Goal: Register for event/course

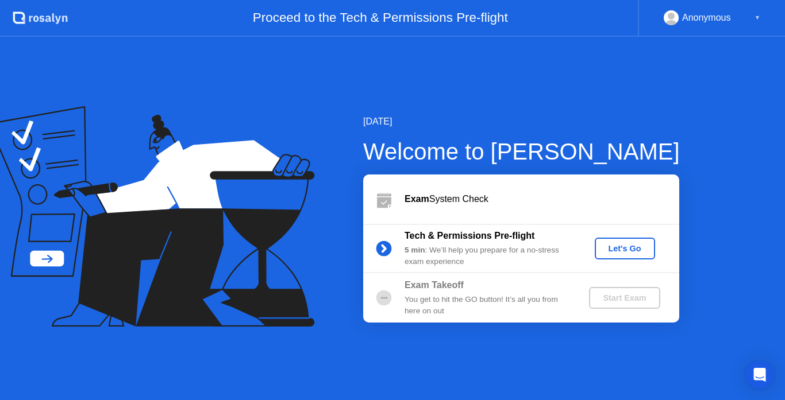
click at [634, 253] on div "Let's Go" at bounding box center [624, 248] width 51 height 9
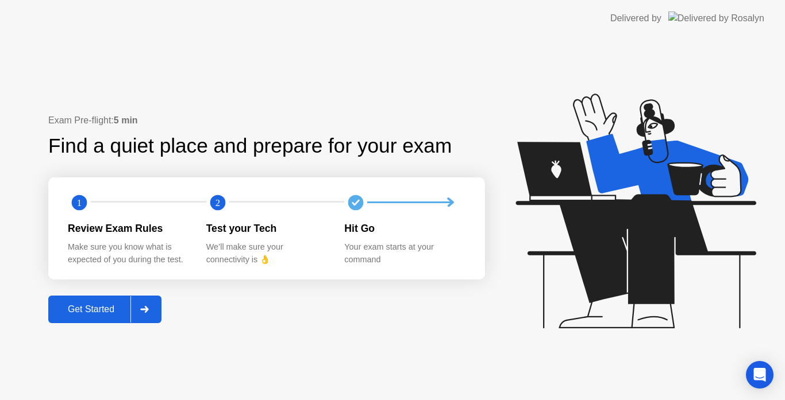
click at [120, 315] on div "Get Started" at bounding box center [91, 310] width 79 height 10
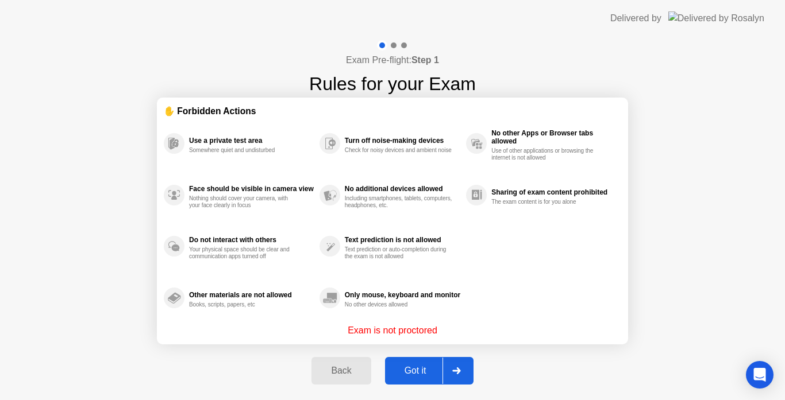
click at [432, 366] on div "Got it" at bounding box center [415, 371] width 54 height 10
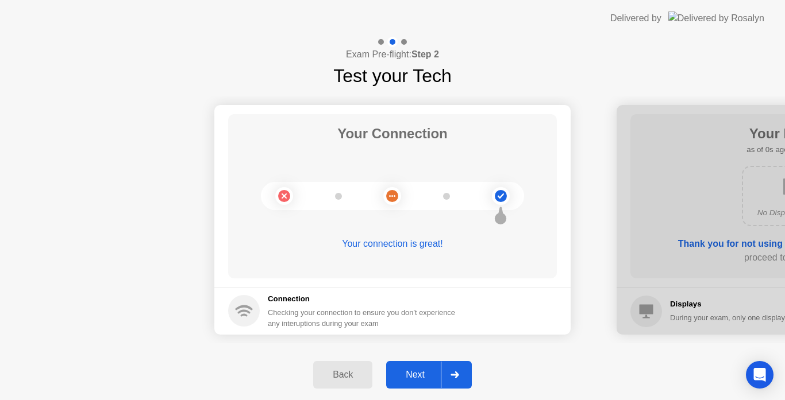
click at [429, 372] on div "Next" at bounding box center [415, 375] width 51 height 10
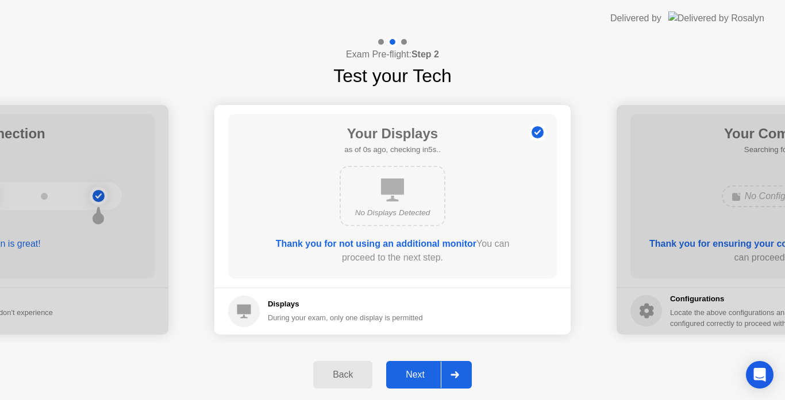
click at [429, 372] on div "Next" at bounding box center [415, 375] width 51 height 10
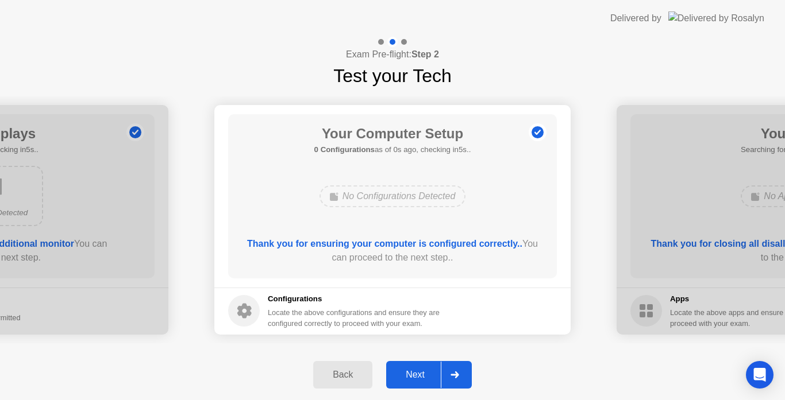
click at [429, 372] on div "Next" at bounding box center [415, 375] width 51 height 10
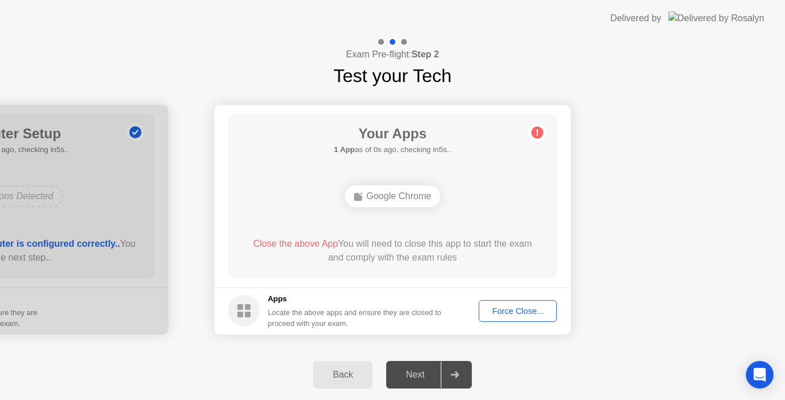
click at [429, 372] on div "Next" at bounding box center [415, 375] width 51 height 10
click at [510, 309] on div "Force Close..." at bounding box center [518, 311] width 70 height 9
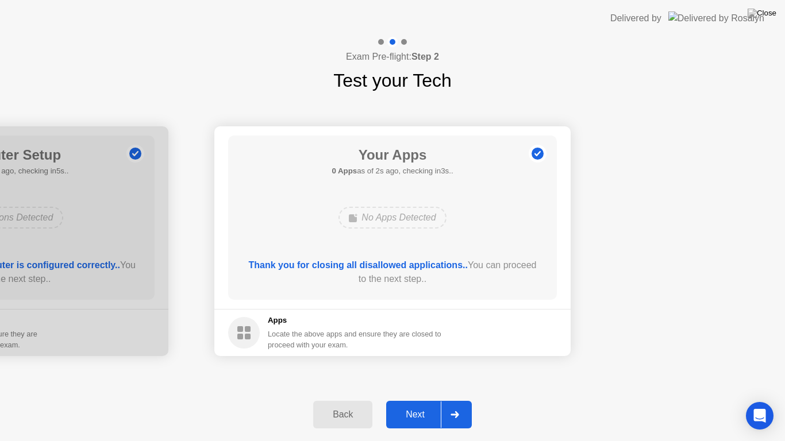
click at [430, 400] on div "Next" at bounding box center [415, 415] width 51 height 10
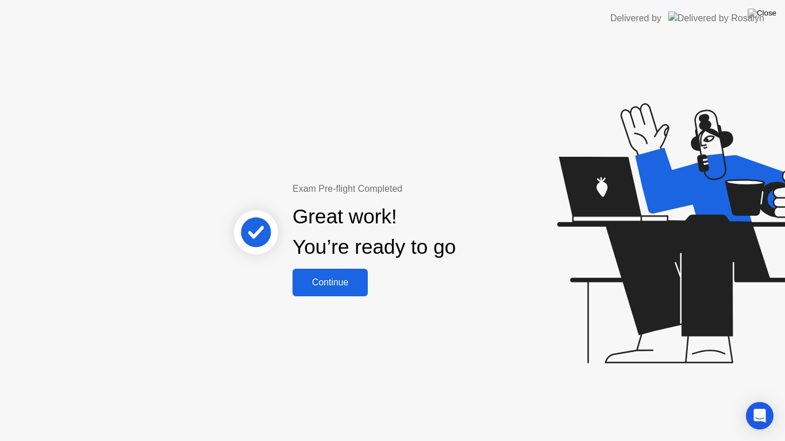
click at [329, 287] on div "Continue" at bounding box center [330, 283] width 68 height 10
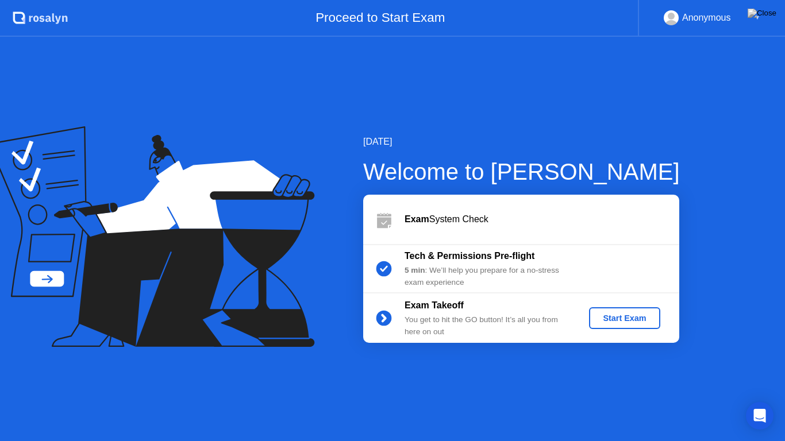
click at [607, 317] on div "Start Exam" at bounding box center [624, 318] width 61 height 9
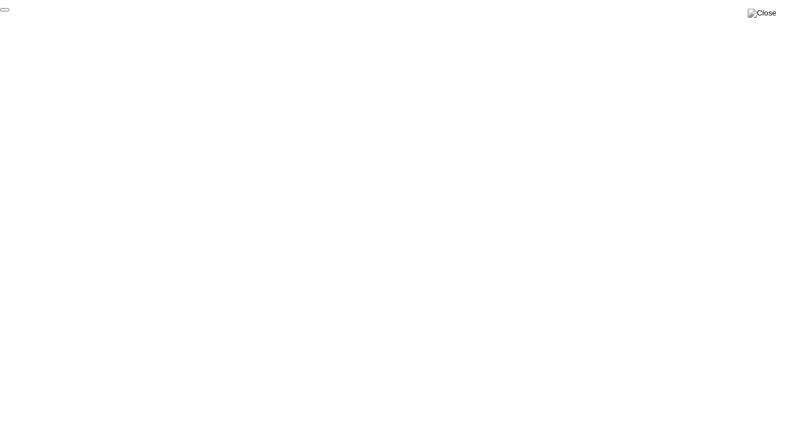
click at [9, 11] on button "End Proctoring Session" at bounding box center [4, 9] width 9 height 3
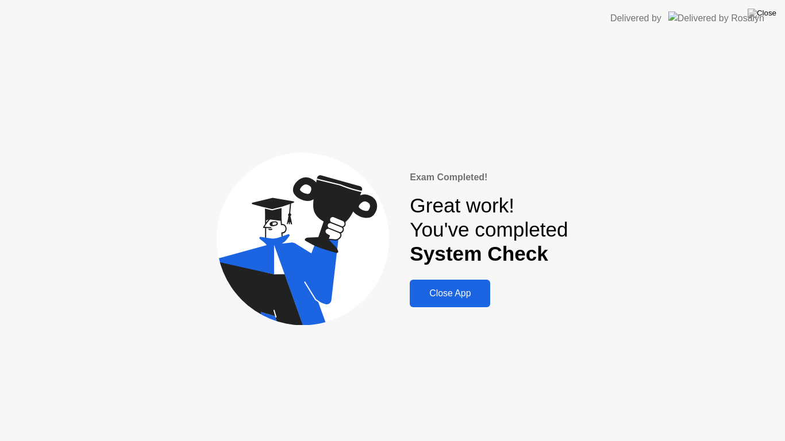
click at [427, 288] on div "Close App" at bounding box center [450, 293] width 74 height 10
